Goal: Transaction & Acquisition: Purchase product/service

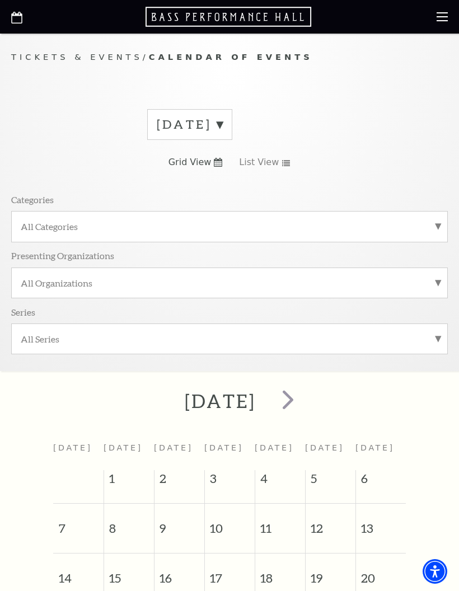
click at [223, 125] on label "September 2025" at bounding box center [190, 124] width 66 height 17
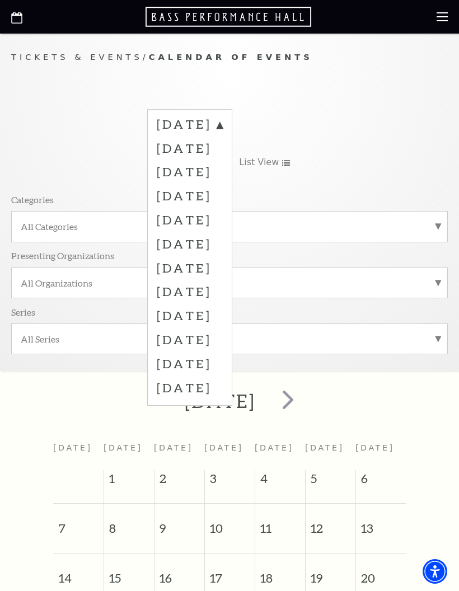
click at [223, 148] on label "October 2025" at bounding box center [190, 148] width 66 height 24
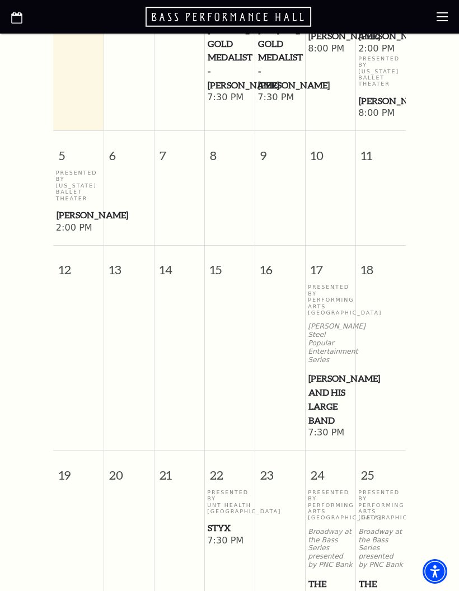
scroll to position [501, 0]
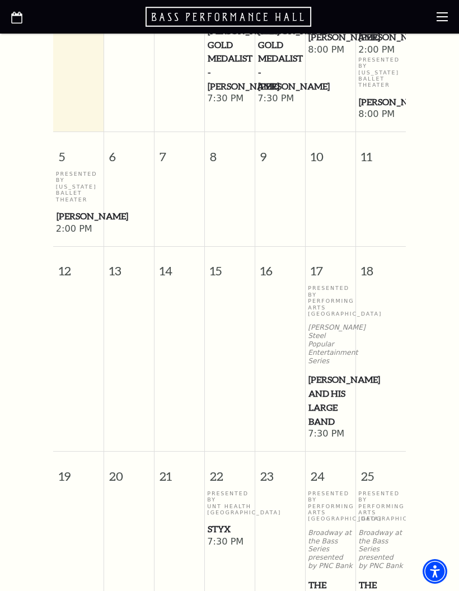
click at [342, 417] on span "Lyle Lovett and his Large Band" at bounding box center [331, 400] width 44 height 55
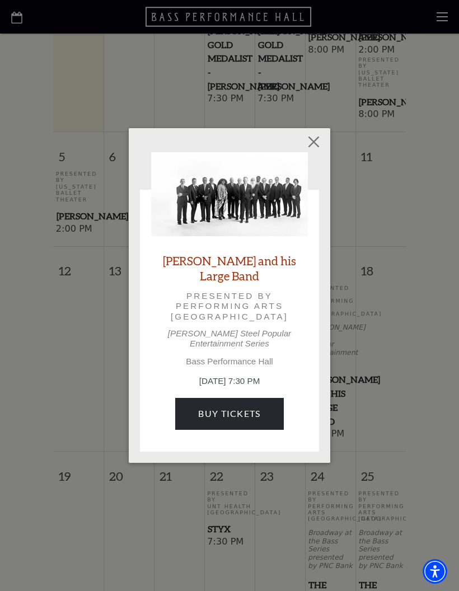
click at [235, 399] on link "Buy Tickets" at bounding box center [229, 413] width 108 height 31
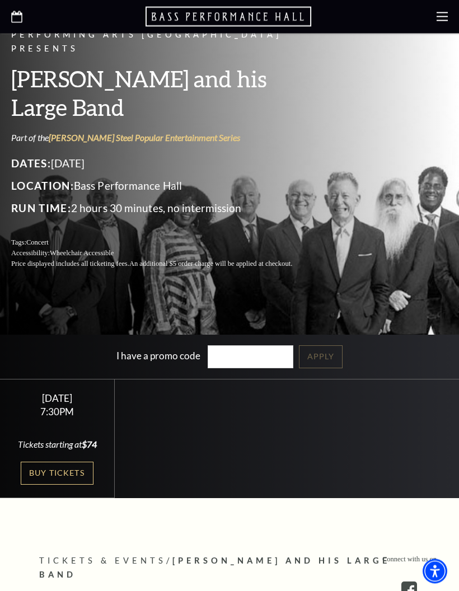
scroll to position [172, 0]
click at [59, 485] on link "Buy Tickets" at bounding box center [57, 473] width 73 height 23
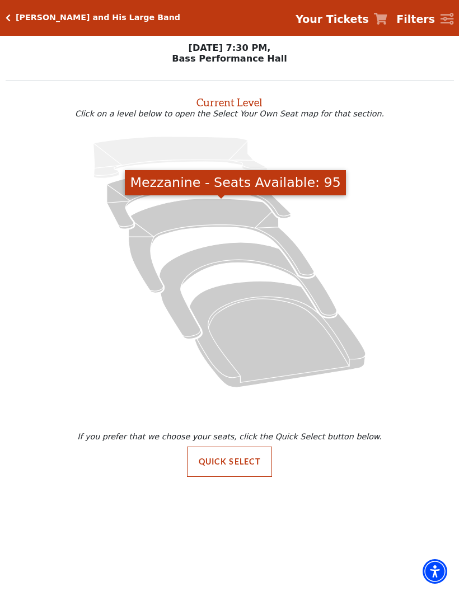
click at [236, 214] on icon "Mezzanine - Seats Available: 95" at bounding box center [221, 245] width 185 height 95
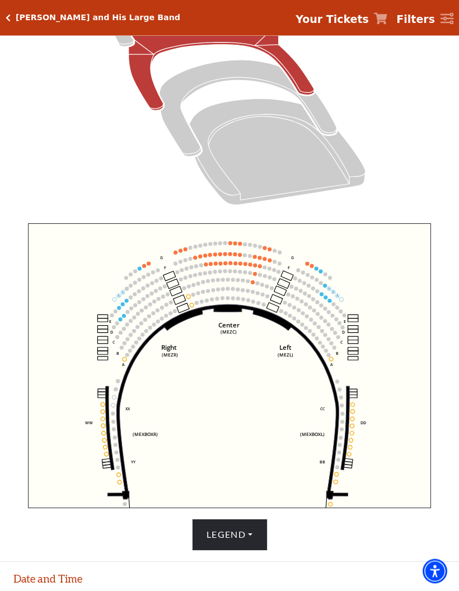
scroll to position [201, 0]
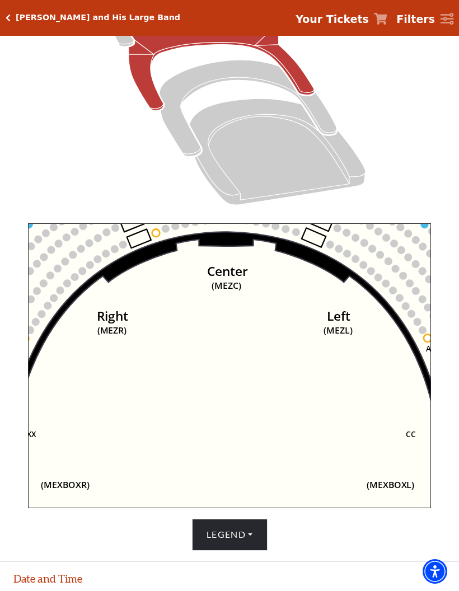
click at [267, 271] on icon "Center (MEZC) Right (MEZR) Left (MEZL) (MEXBOXR) (MEXBOXL) XX WW CC DD YY BB ZZ…" at bounding box center [230, 365] width 404 height 285
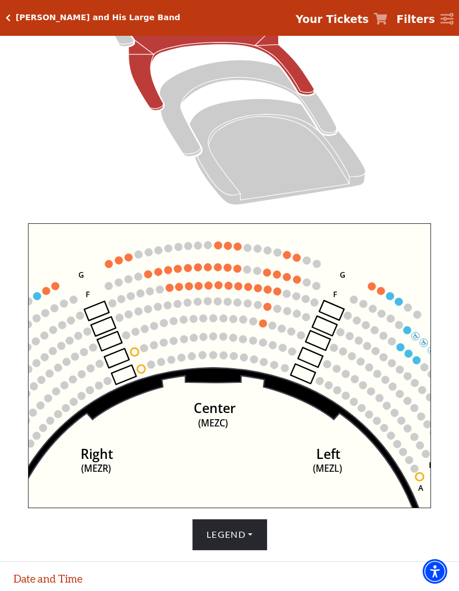
click at [284, 295] on circle at bounding box center [287, 294] width 8 height 8
click at [285, 294] on circle at bounding box center [287, 294] width 8 height 8
click at [279, 295] on circle at bounding box center [278, 292] width 8 height 8
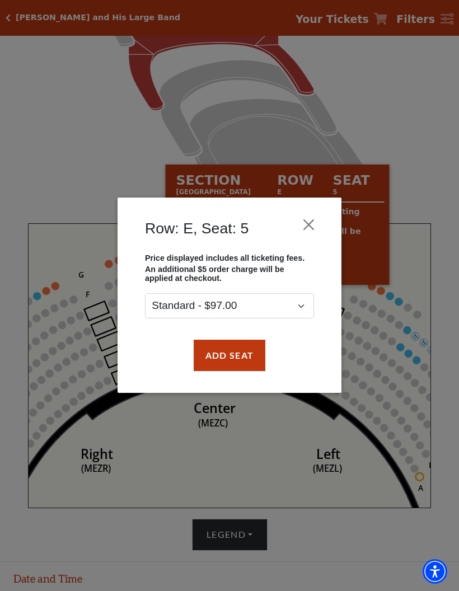
click at [231, 361] on button "Add Seat" at bounding box center [230, 355] width 72 height 31
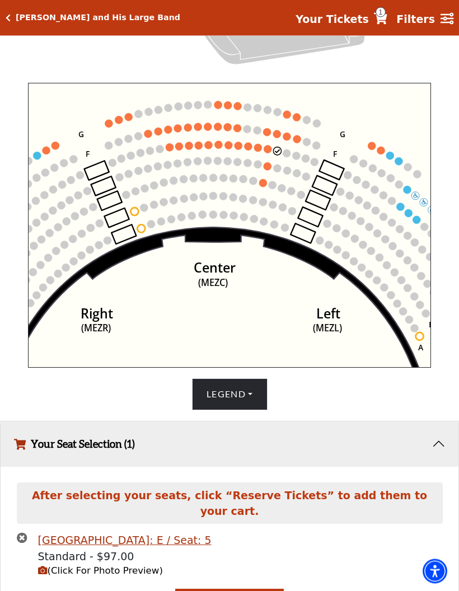
scroll to position [342, 0]
click at [278, 150] on circle at bounding box center [278, 151] width 8 height 8
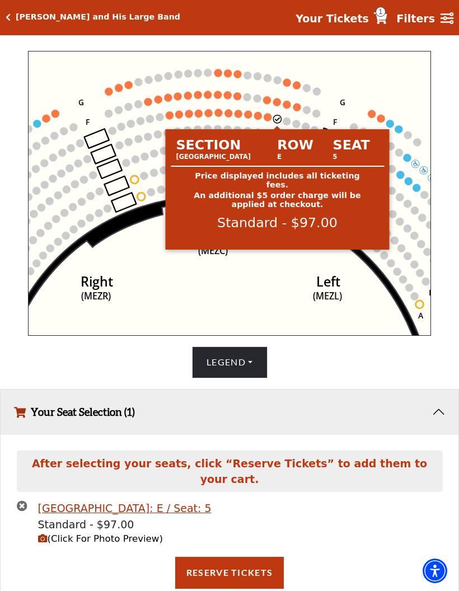
scroll to position [368, 0]
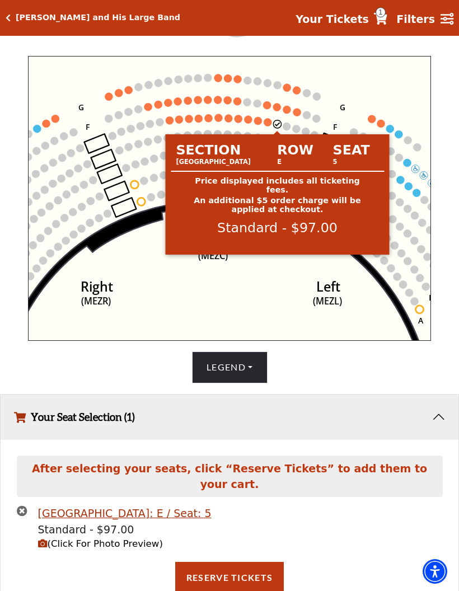
click at [228, 591] on button "Reserve Tickets" at bounding box center [229, 577] width 109 height 31
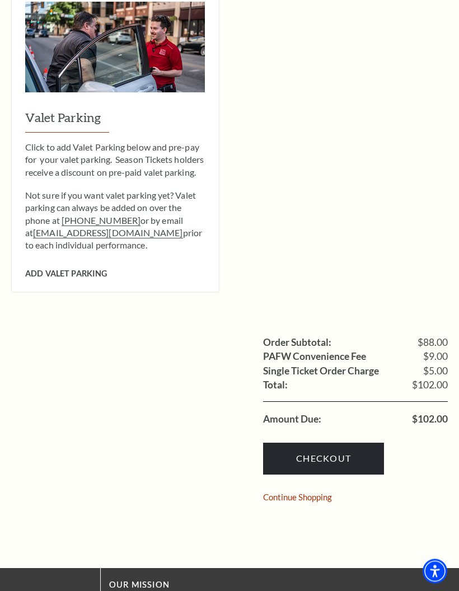
scroll to position [655, 0]
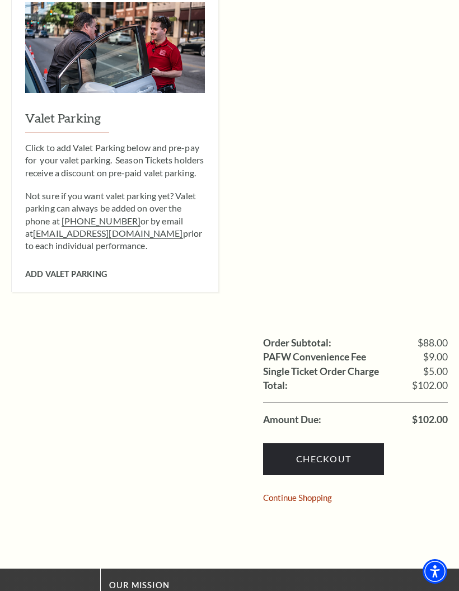
click at [322, 494] on link "Continue Shopping" at bounding box center [297, 498] width 69 height 8
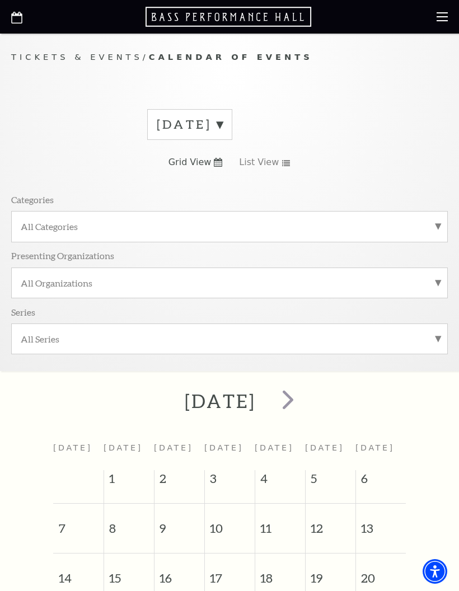
click at [304, 404] on span "next" at bounding box center [288, 400] width 32 height 32
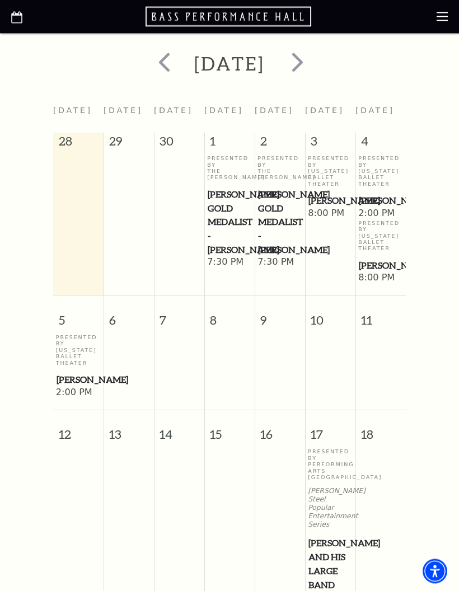
scroll to position [338, 0]
click at [341, 480] on p "Presented By Performing Arts [GEOGRAPHIC_DATA]" at bounding box center [330, 465] width 45 height 32
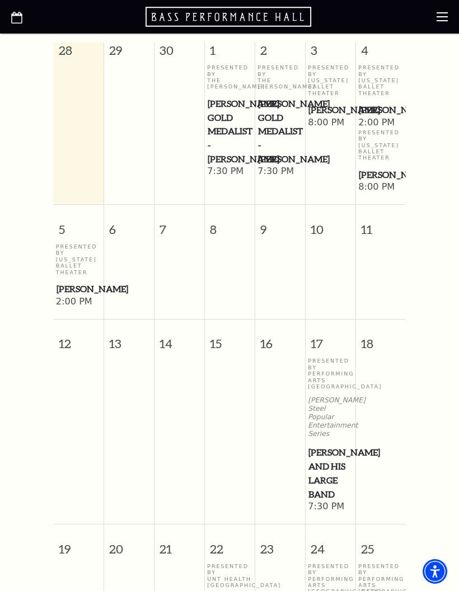
scroll to position [429, 0]
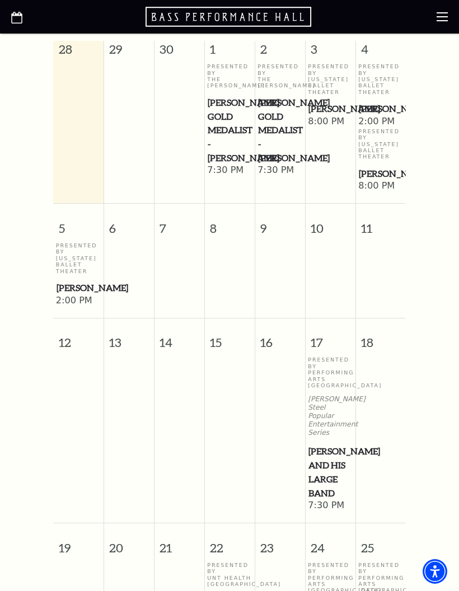
click at [329, 481] on span "[PERSON_NAME] and his Large Band" at bounding box center [331, 472] width 44 height 55
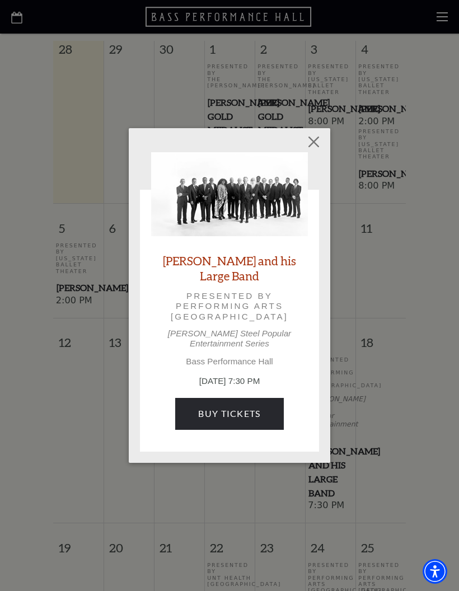
click at [250, 407] on link "Buy Tickets" at bounding box center [229, 413] width 108 height 31
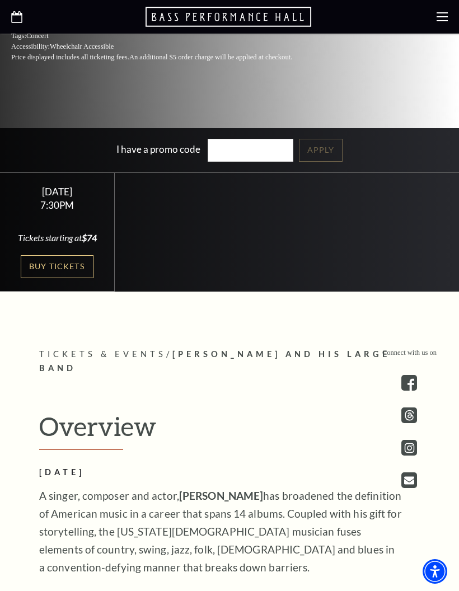
scroll to position [433, 0]
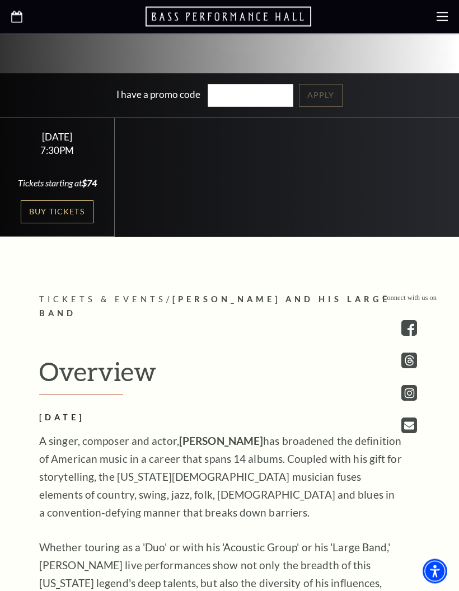
click at [70, 224] on link "Buy Tickets" at bounding box center [57, 212] width 73 height 23
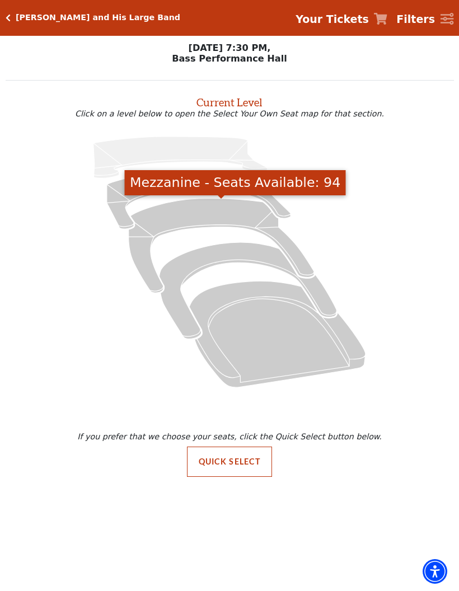
click at [231, 212] on icon "Mezzanine - Seats Available: 94" at bounding box center [221, 245] width 185 height 95
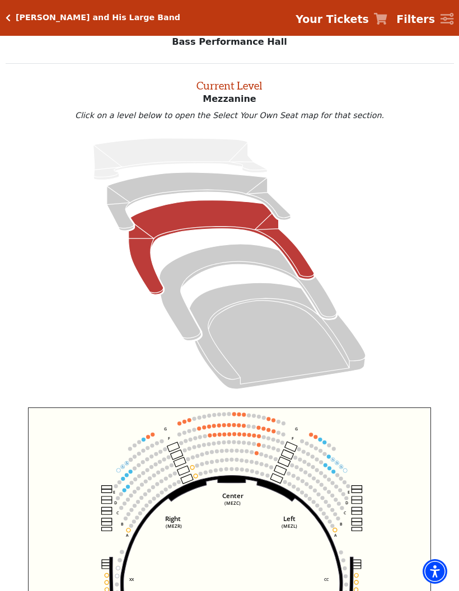
scroll to position [43, 0]
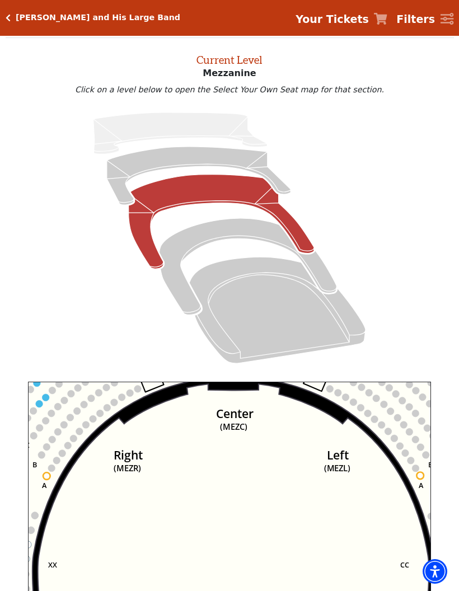
click at [272, 415] on icon "Center (MEZC) Right (MEZR) Left (MEZL) (MEXBOXR) (MEXBOXL) XX WW CC DD YY BB ZZ…" at bounding box center [230, 524] width 404 height 285
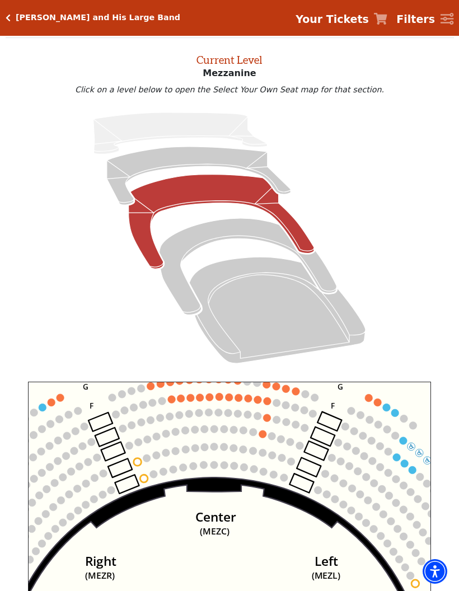
click at [270, 403] on circle at bounding box center [268, 402] width 8 height 8
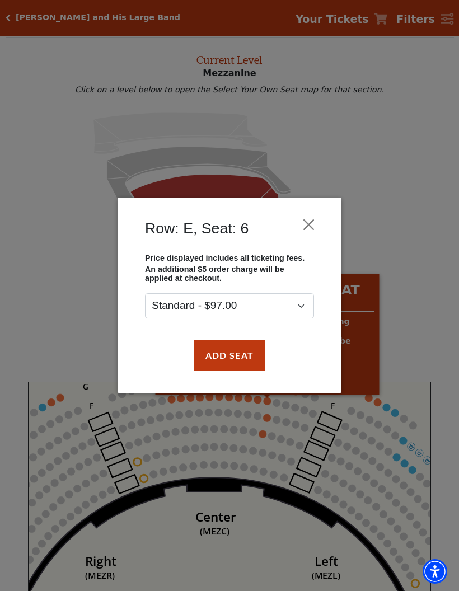
click at [239, 355] on button "Add Seat" at bounding box center [230, 355] width 72 height 31
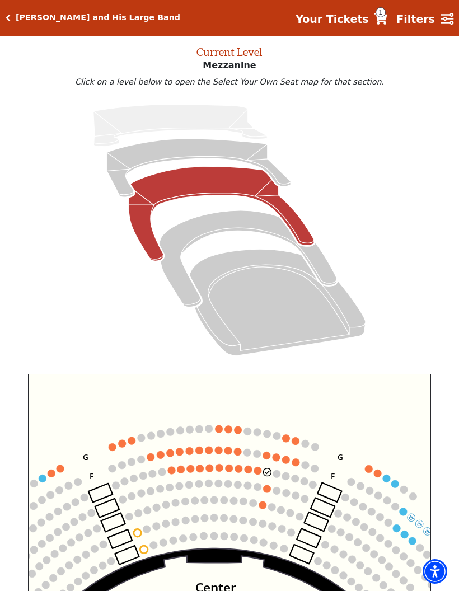
scroll to position [0, 0]
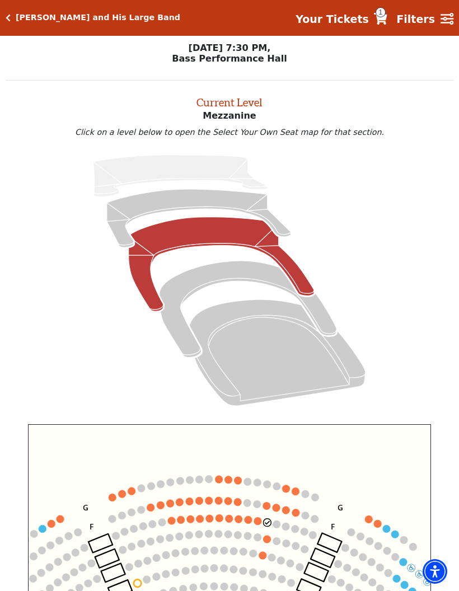
click at [387, 19] on icon "Your Tickets" at bounding box center [380, 19] width 13 height 12
click at [387, 16] on icon "Your Tickets" at bounding box center [380, 19] width 13 height 12
click at [361, 20] on strong "Your Tickets" at bounding box center [332, 19] width 73 height 12
click at [387, 20] on icon "Your Tickets" at bounding box center [380, 19] width 13 height 12
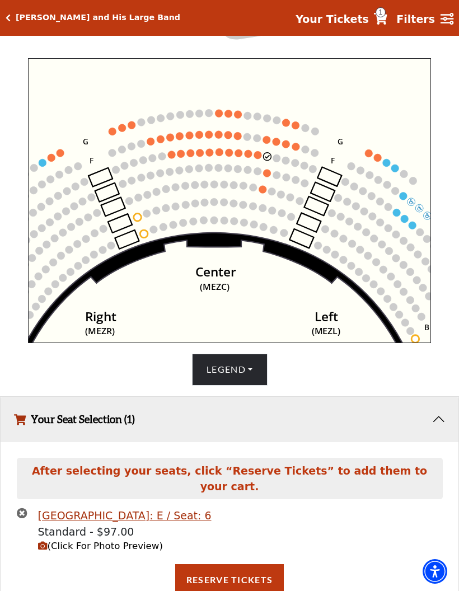
scroll to position [368, 0]
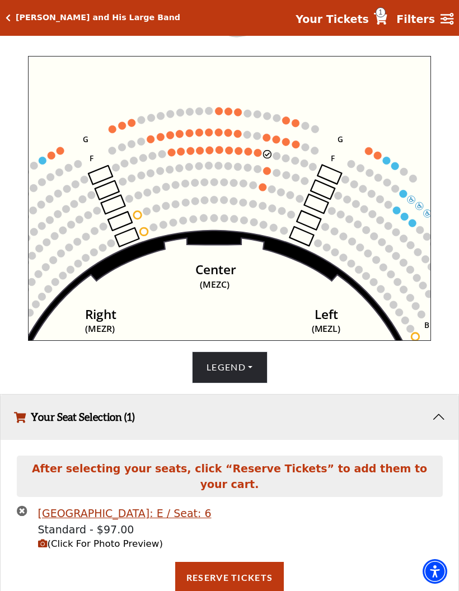
click at [228, 590] on button "Reserve Tickets" at bounding box center [229, 577] width 109 height 31
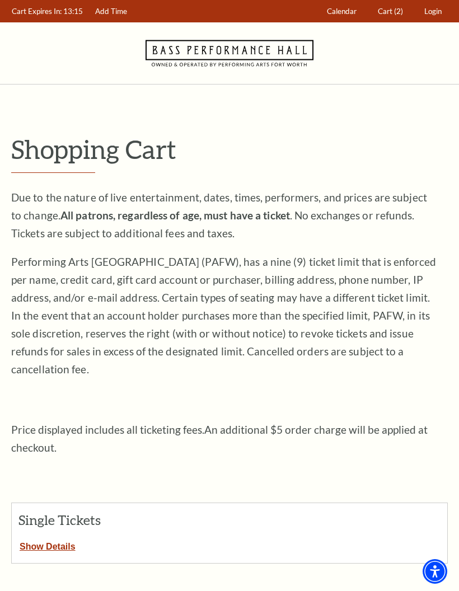
click at [391, 12] on span "Cart" at bounding box center [385, 11] width 15 height 9
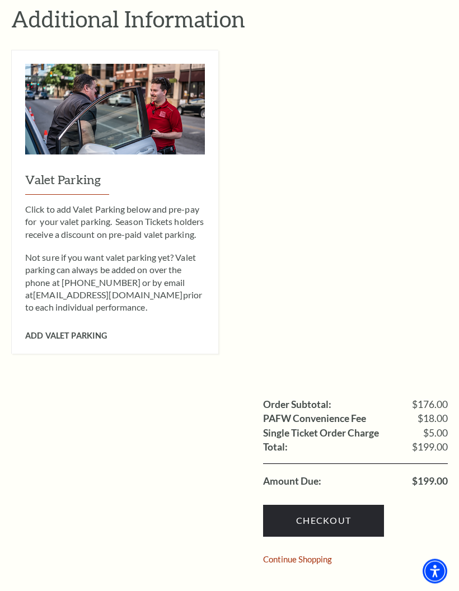
scroll to position [747, 0]
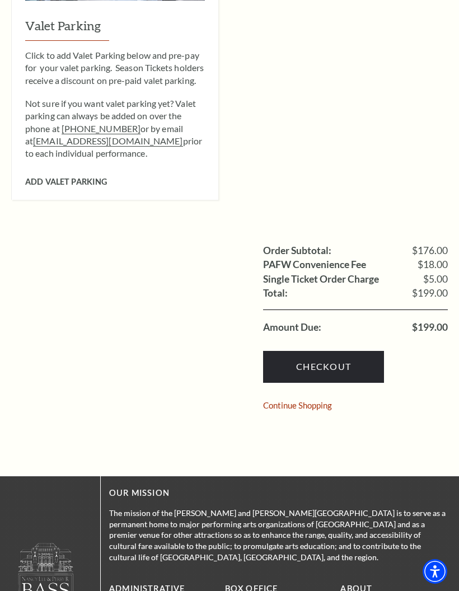
click at [348, 351] on link "Checkout" at bounding box center [323, 366] width 121 height 31
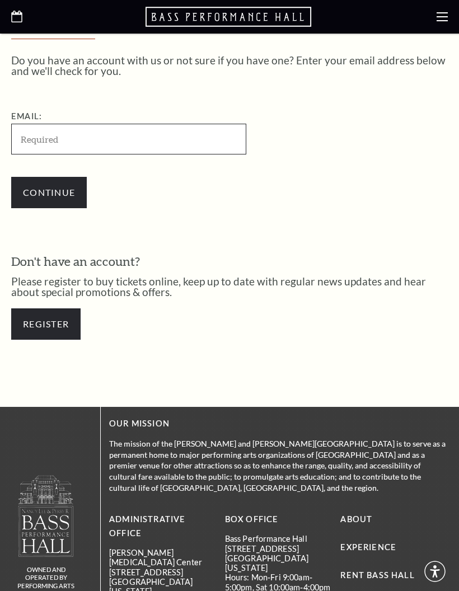
scroll to position [271, 0]
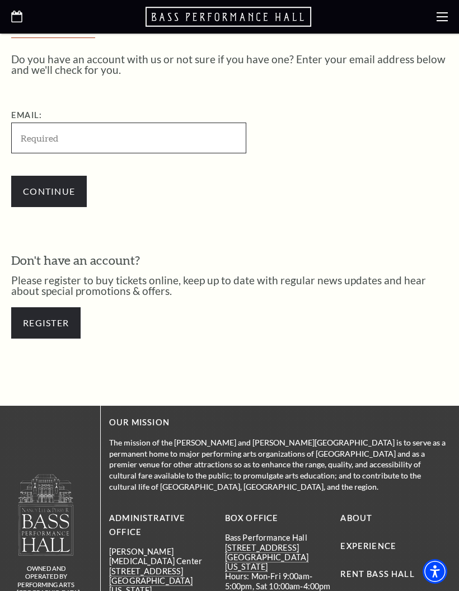
click at [158, 136] on input "Email:" at bounding box center [128, 138] width 235 height 31
type input "[EMAIL_ADDRESS][DOMAIN_NAME]"
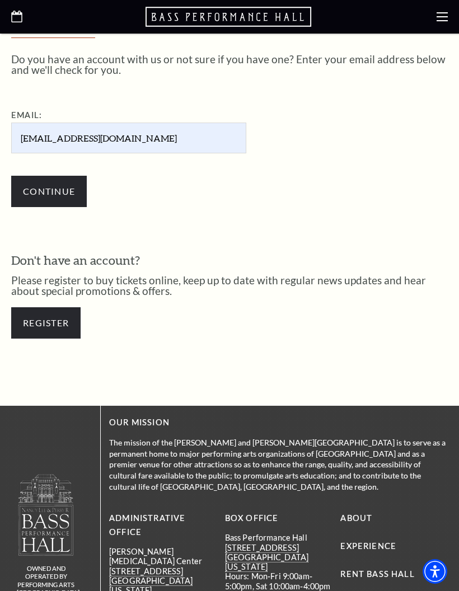
click at [48, 198] on input "Continue" at bounding box center [49, 191] width 76 height 31
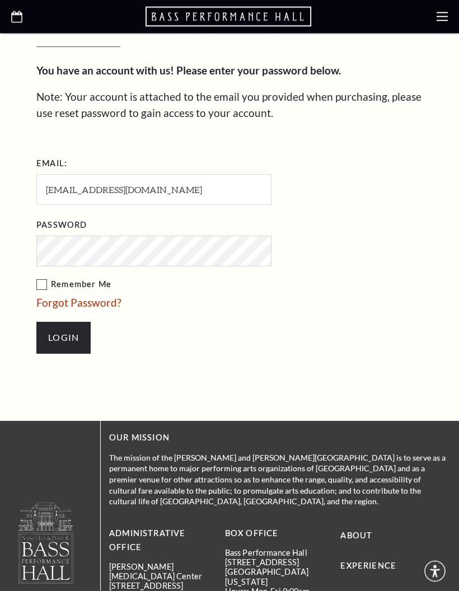
scroll to position [329, 0]
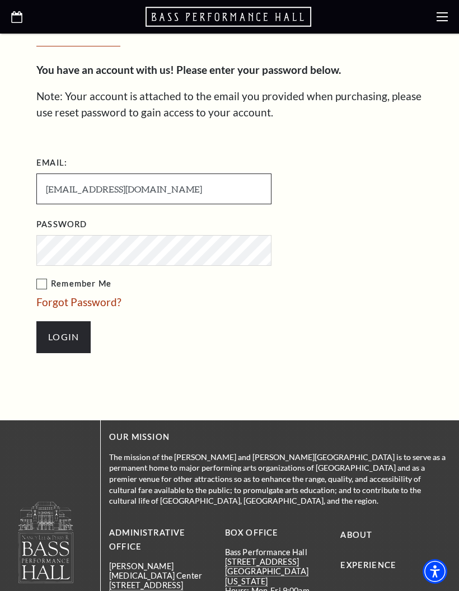
type input "[PERSON_NAME][EMAIL_ADDRESS][DOMAIN_NAME]"
click at [48, 282] on label "Remember Me" at bounding box center [209, 284] width 347 height 14
click at [0, 0] on input "Remember Me" at bounding box center [0, 0] width 0 height 0
click at [68, 337] on input "Login" at bounding box center [63, 336] width 54 height 31
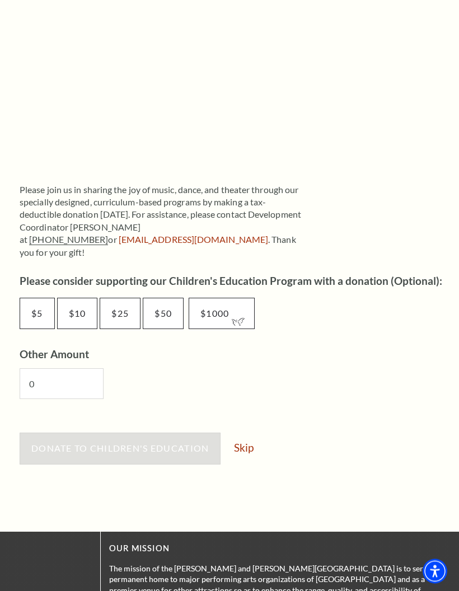
scroll to position [469, 0]
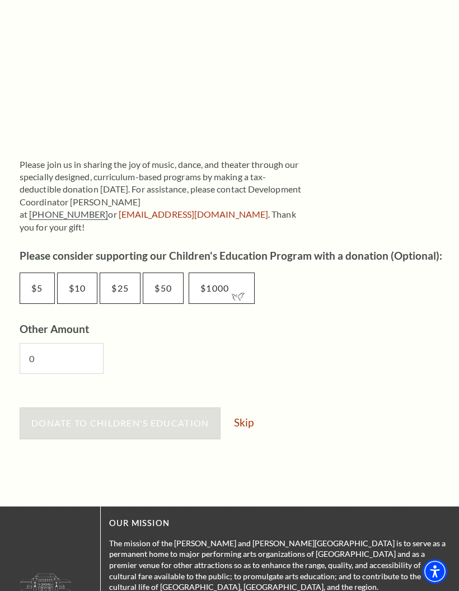
click at [249, 417] on link "Skip" at bounding box center [244, 422] width 20 height 11
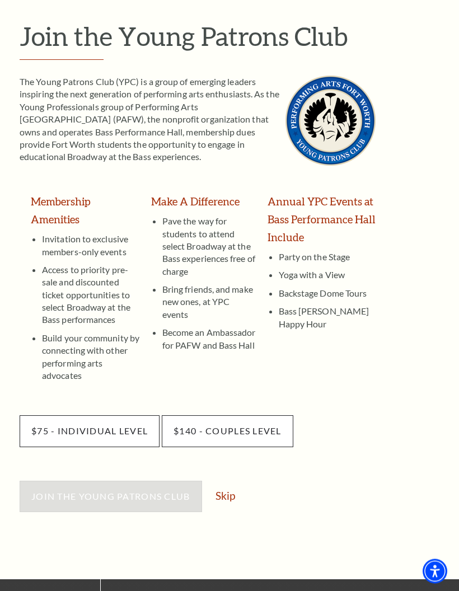
scroll to position [97, 0]
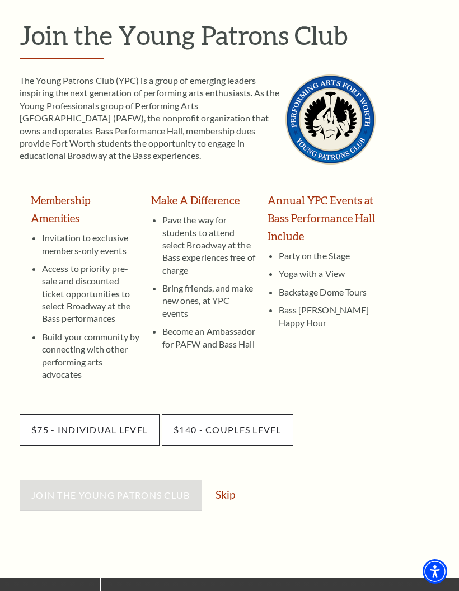
click at [231, 489] on link "Skip" at bounding box center [226, 494] width 20 height 11
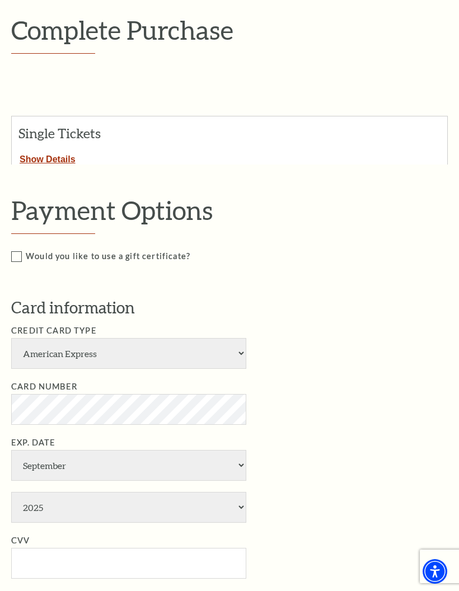
scroll to position [118, 0]
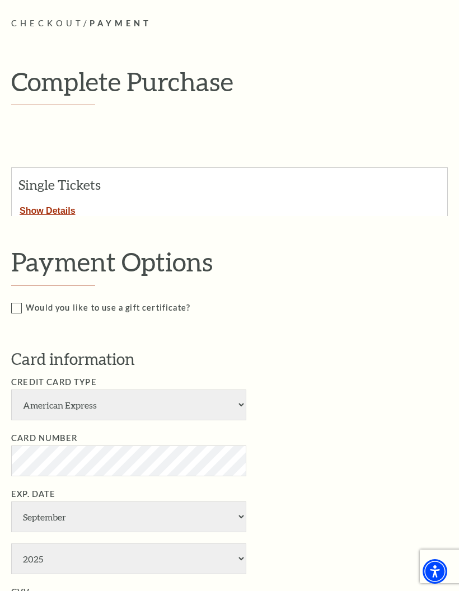
click at [57, 210] on button "Show Details" at bounding box center [48, 209] width 72 height 15
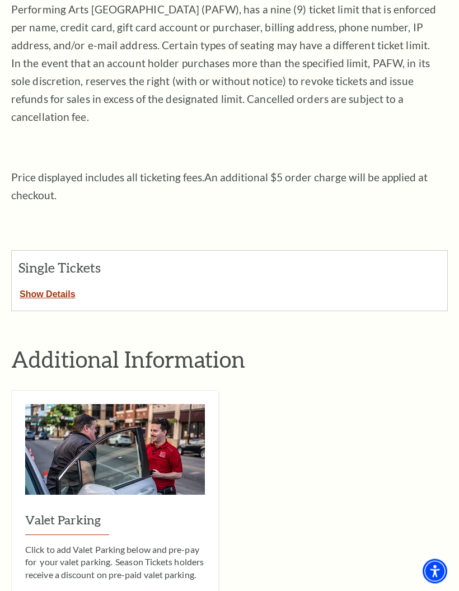
scroll to position [253, 0]
click at [59, 285] on button "Show Details" at bounding box center [48, 292] width 72 height 15
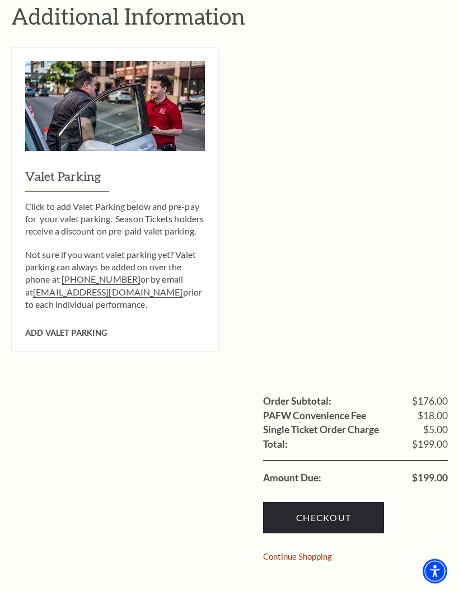
scroll to position [1193, 0]
click at [327, 502] on link "Checkout" at bounding box center [323, 517] width 121 height 31
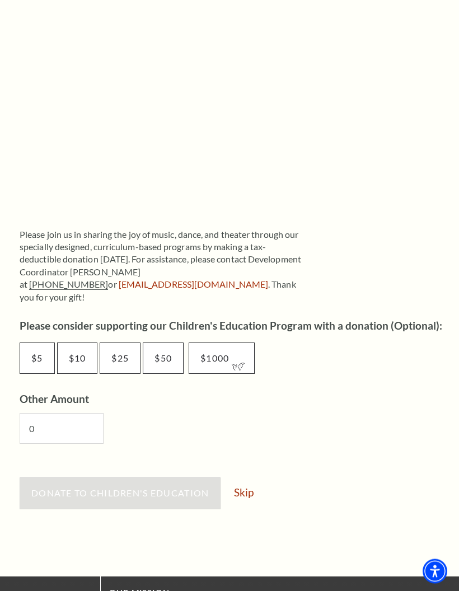
scroll to position [396, 0]
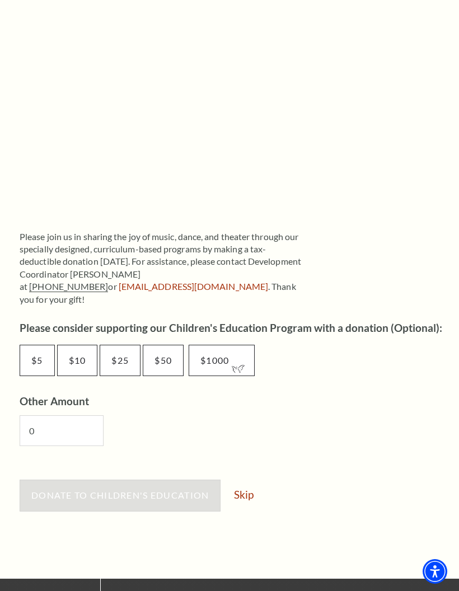
click at [250, 489] on link "Skip" at bounding box center [244, 494] width 20 height 11
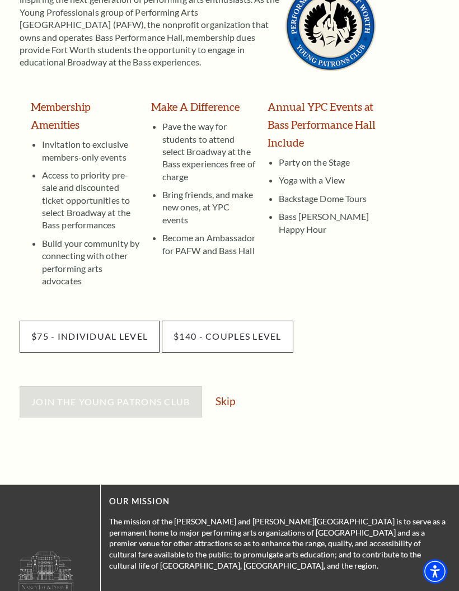
scroll to position [179, 0]
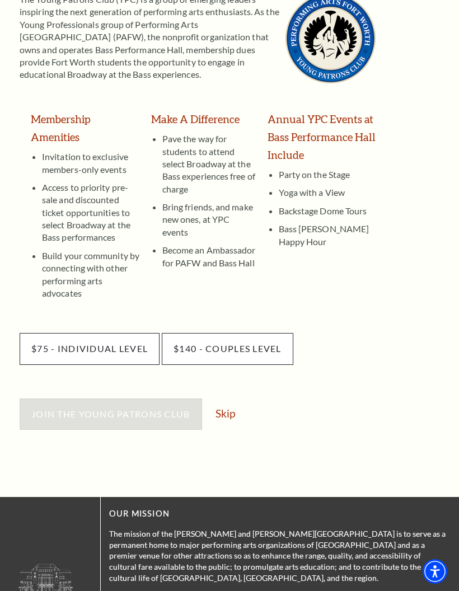
click at [228, 408] on link "Skip" at bounding box center [226, 413] width 20 height 11
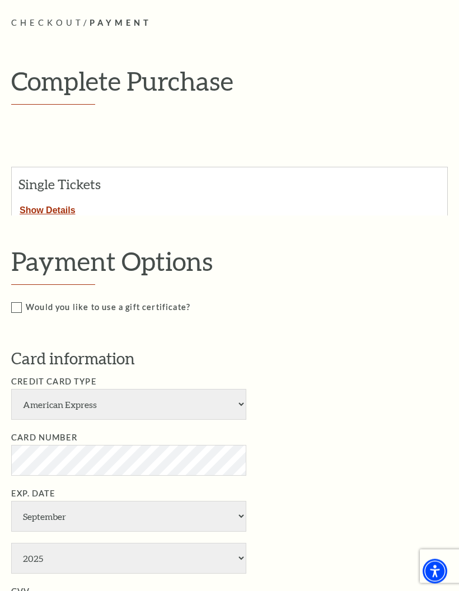
scroll to position [119, 0]
click at [246, 398] on select "American Express Visa Master Card Discover" at bounding box center [128, 404] width 235 height 31
select select "25"
select select "4"
select select "2028"
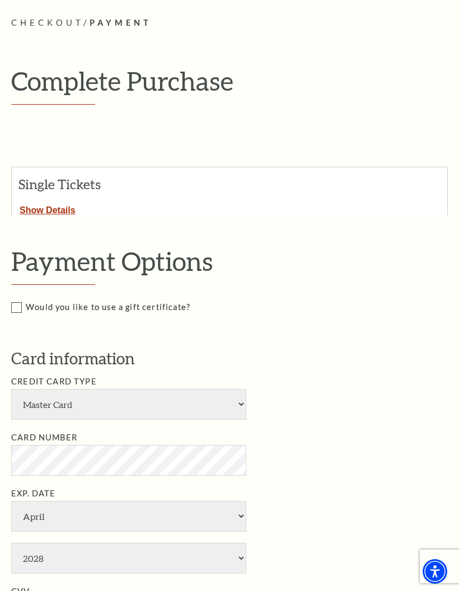
type input "[PERSON_NAME]"
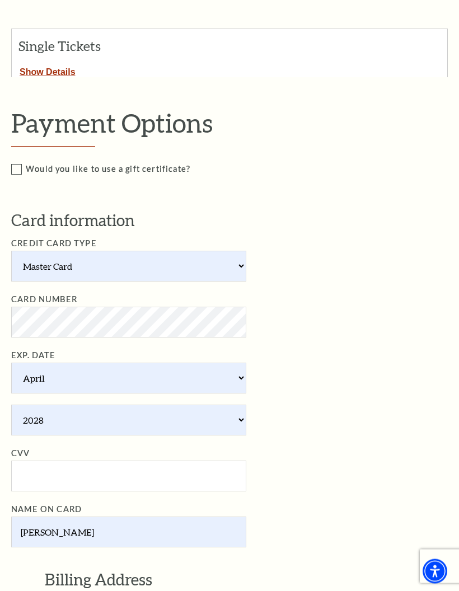
scroll to position [257, 0]
click at [113, 461] on input "CVV" at bounding box center [128, 476] width 235 height 31
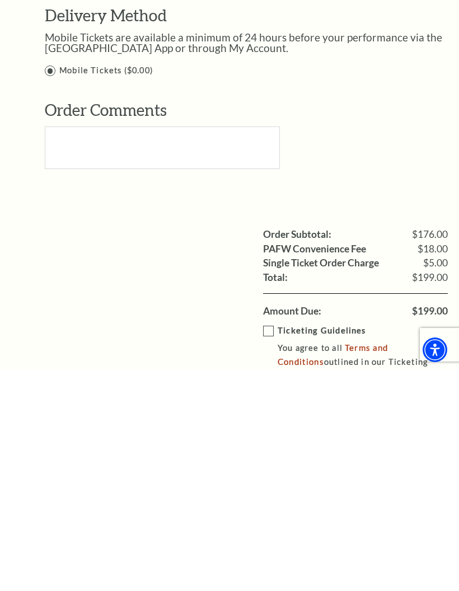
scroll to position [771, 0]
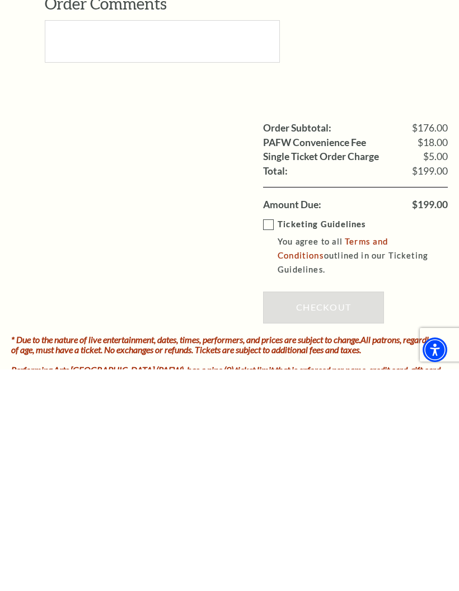
click at [350, 434] on div "Ticketing Guidelines You agree to all Terms and Conditions outlined in our Tick…" at bounding box center [355, 495] width 185 height 123
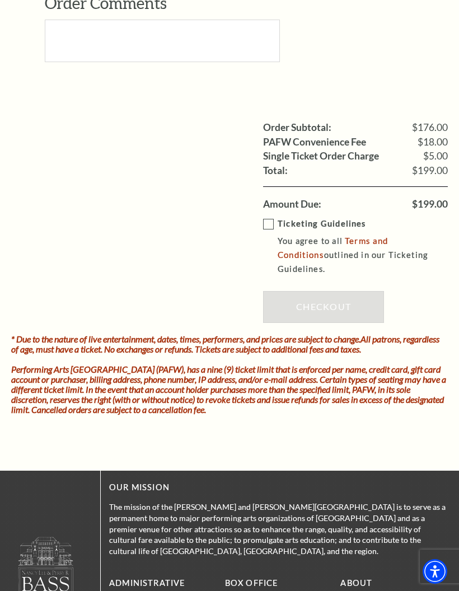
click at [330, 259] on div "Ticketing Guidelines You agree to all Terms and Conditions outlined in our Tick…" at bounding box center [355, 273] width 185 height 123
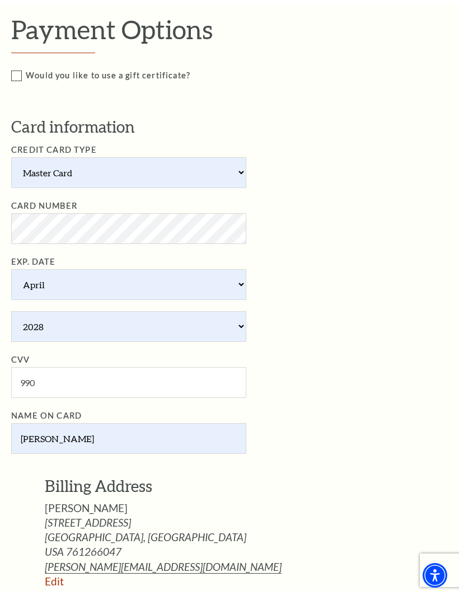
scroll to position [351, 0]
click at [64, 367] on input "990" at bounding box center [128, 382] width 235 height 31
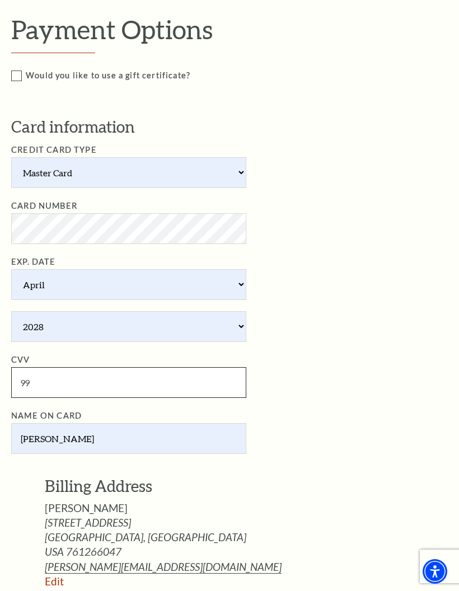
type input "9"
type input "161"
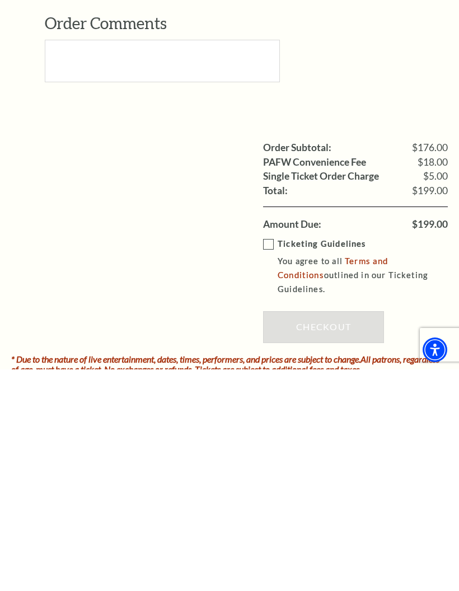
scroll to position [820, 0]
click at [334, 453] on div "Ticketing Guidelines You agree to all Terms and Conditions outlined in our Tick…" at bounding box center [355, 514] width 185 height 123
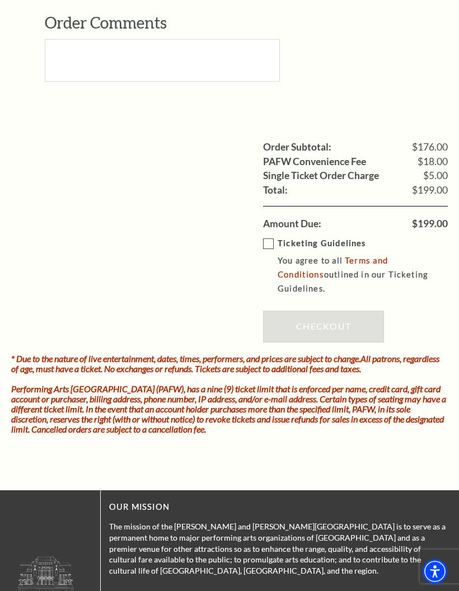
click at [340, 276] on div "Ticketing Guidelines You agree to all Terms and Conditions outlined in our Tick…" at bounding box center [355, 292] width 185 height 123
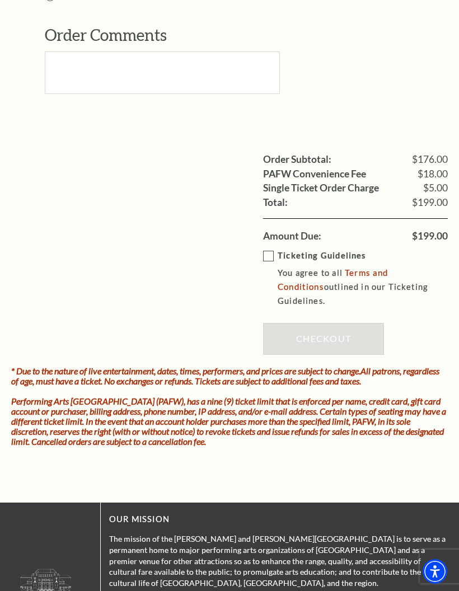
scroll to position [1032, 0]
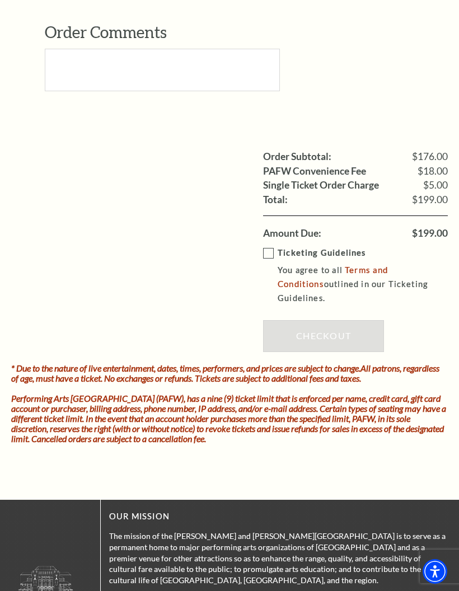
click at [270, 246] on label "Ticketing Guidelines You agree to all Terms and Conditions outlined in our Tick…" at bounding box center [363, 275] width 201 height 59
click at [0, 0] on input "Ticketing Guidelines You agree to all Terms and Conditions outlined in our Tick…" at bounding box center [0, 0] width 0 height 0
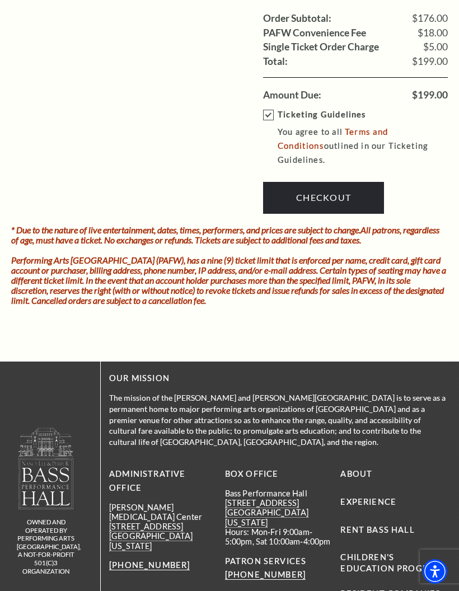
scroll to position [1226, 0]
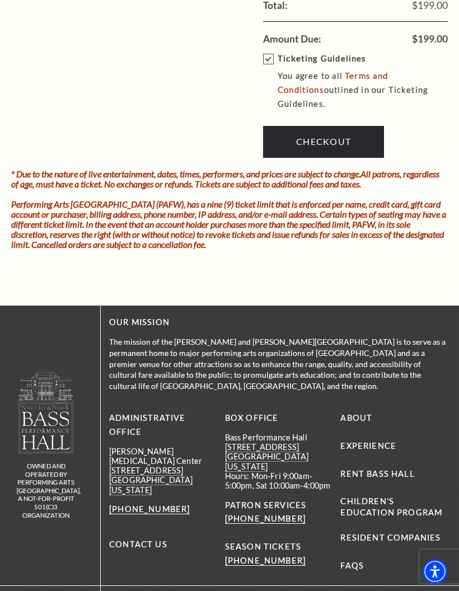
click at [332, 126] on link "Checkout" at bounding box center [323, 141] width 121 height 31
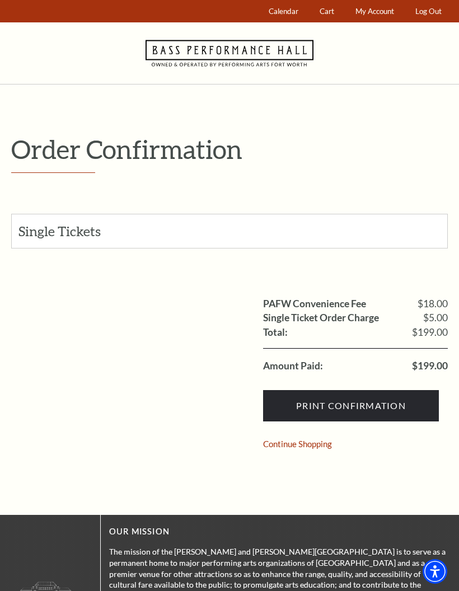
click at [361, 406] on input "Print Confirmation" at bounding box center [351, 405] width 176 height 31
